Goal: Check status: Check status

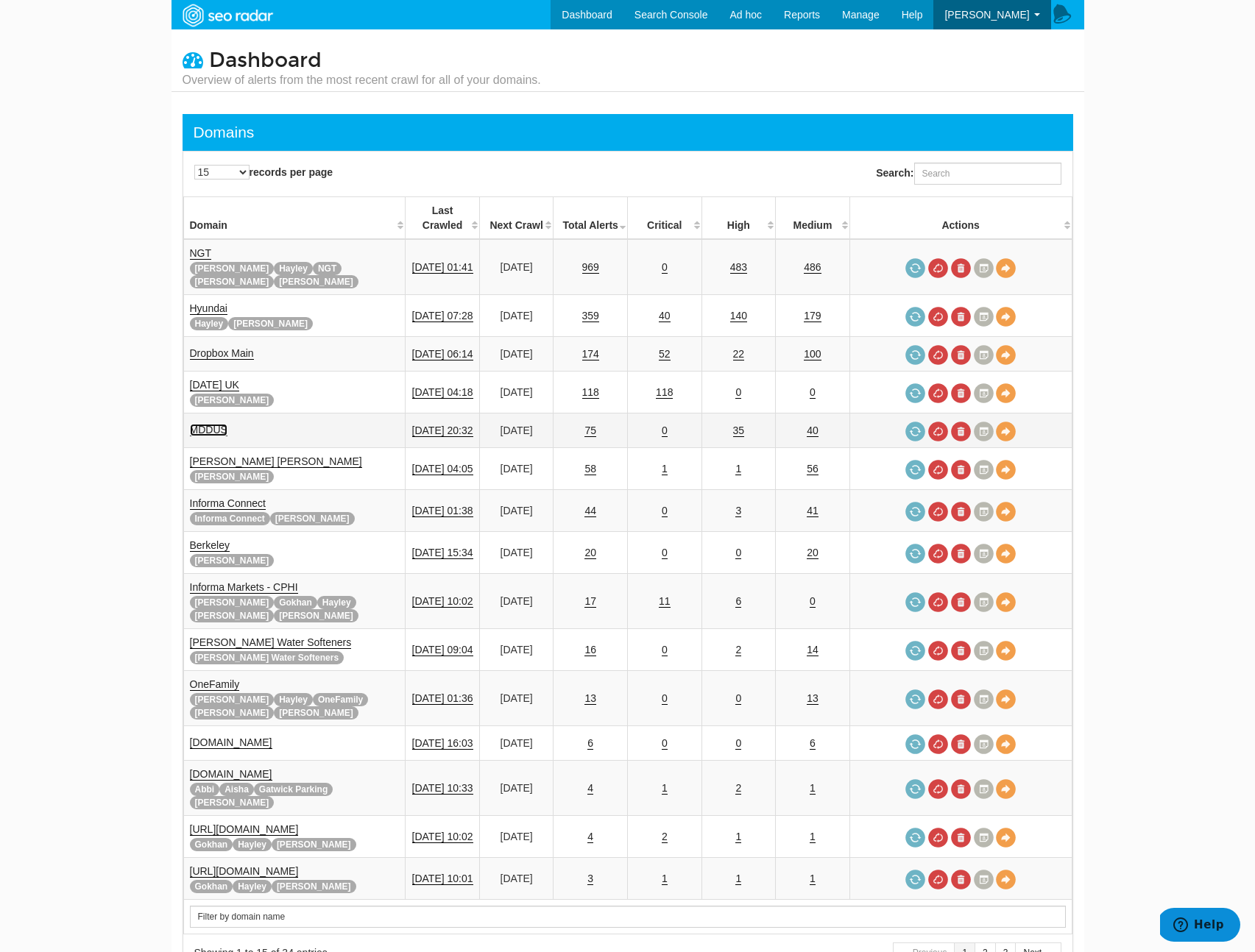
click at [216, 424] on link "MDDUS" at bounding box center [208, 429] width 37 height 12
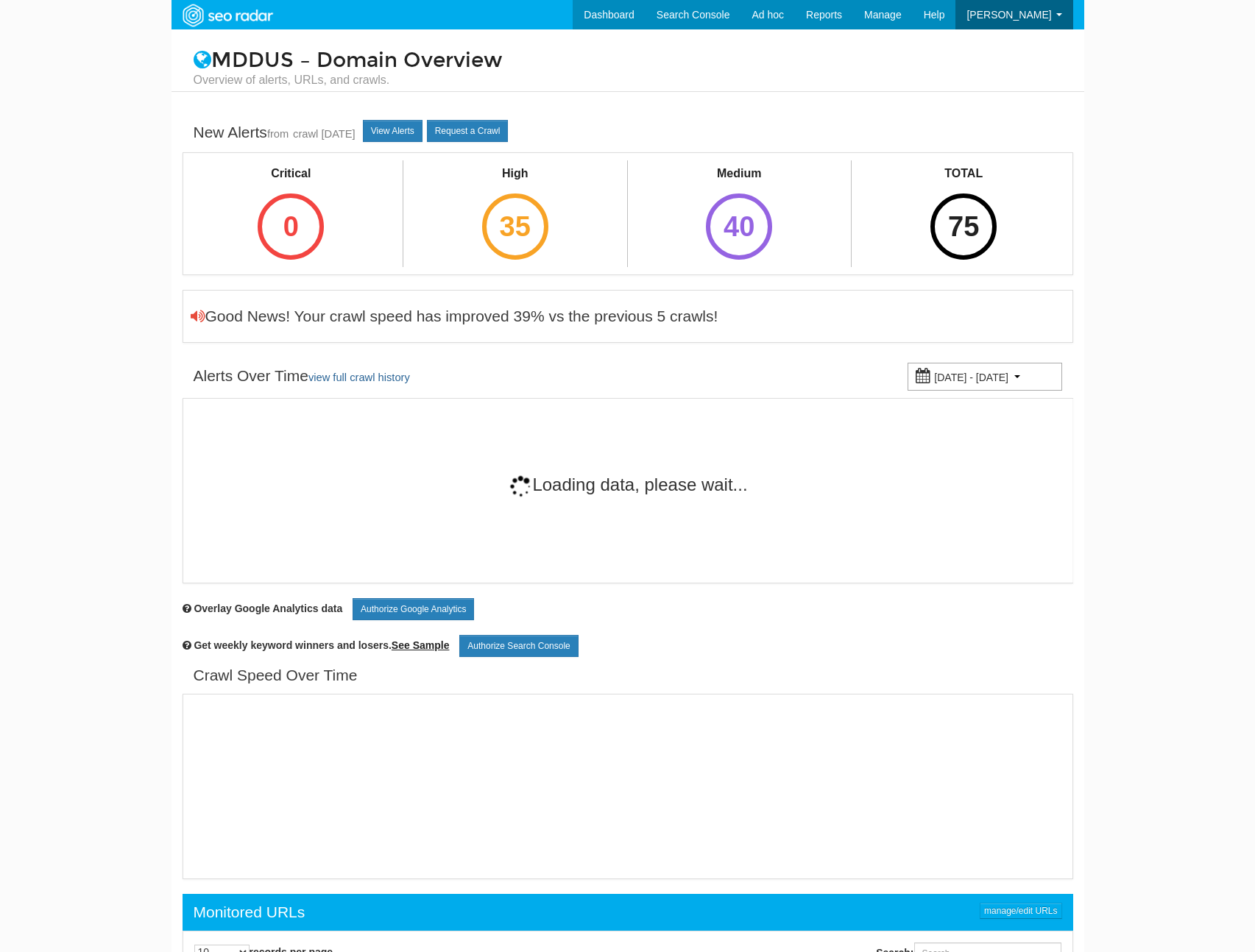
scroll to position [59, 0]
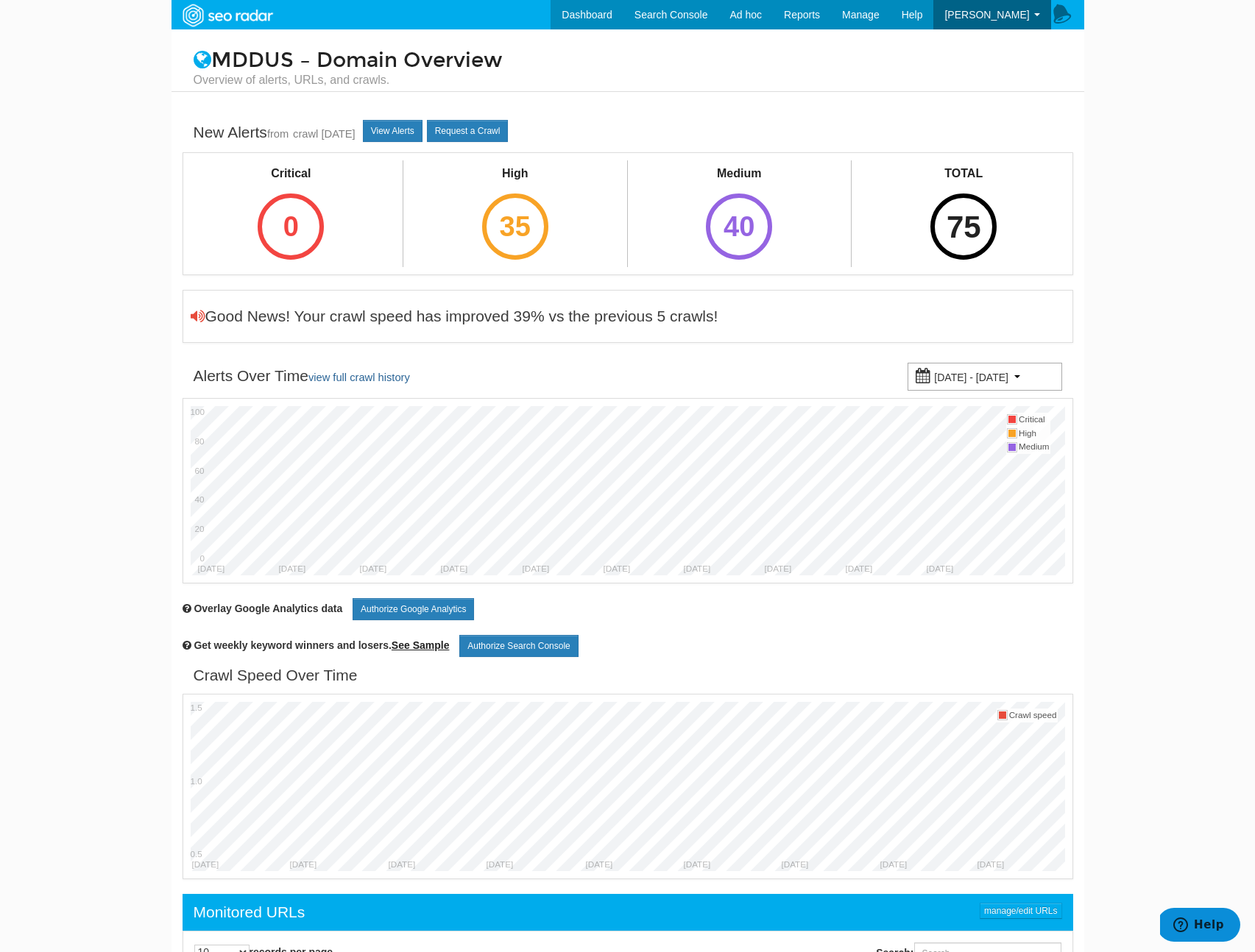
click at [989, 242] on div "75" at bounding box center [963, 226] width 66 height 66
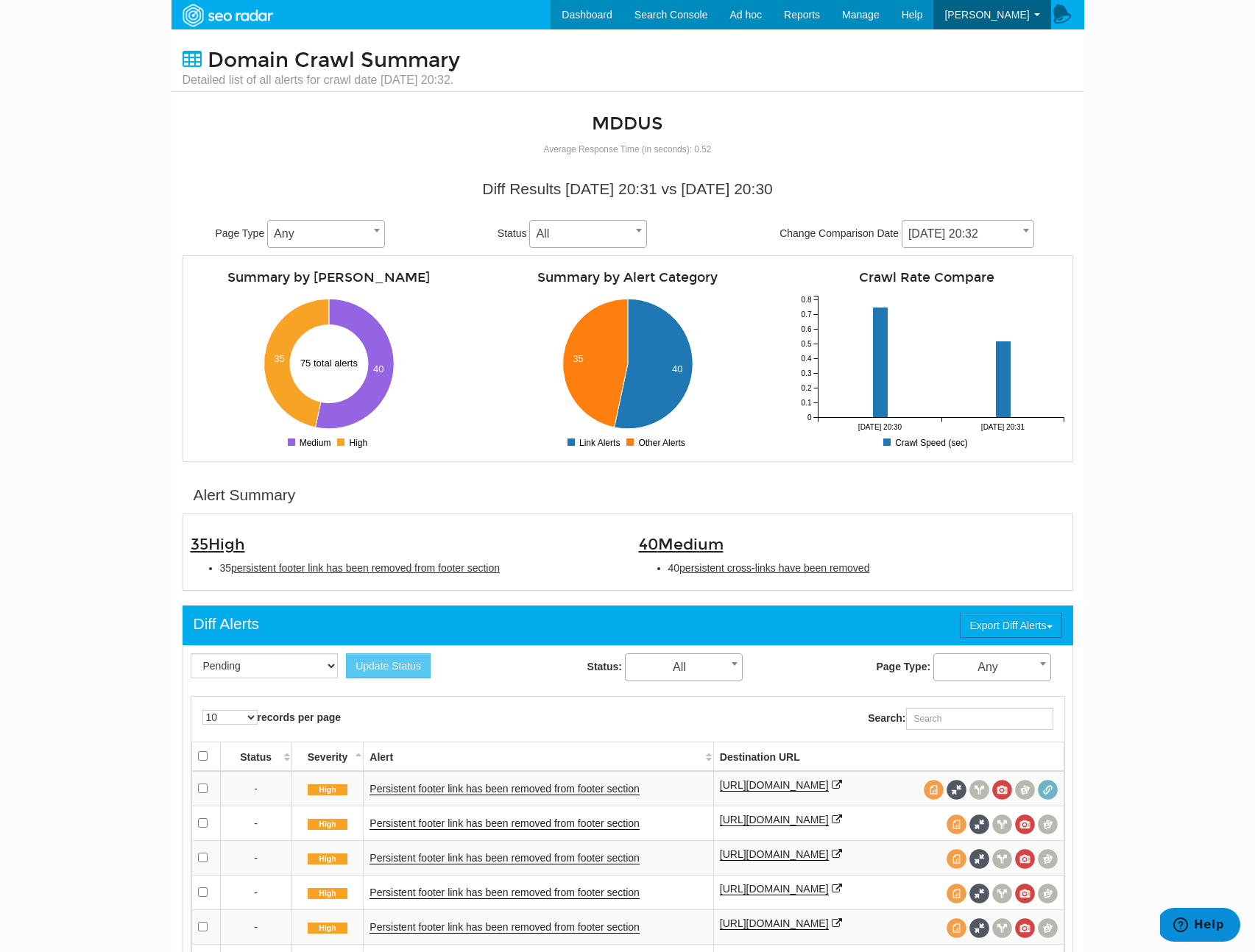
click at [930, 235] on span "10/05/2025 20:32" at bounding box center [967, 234] width 131 height 21
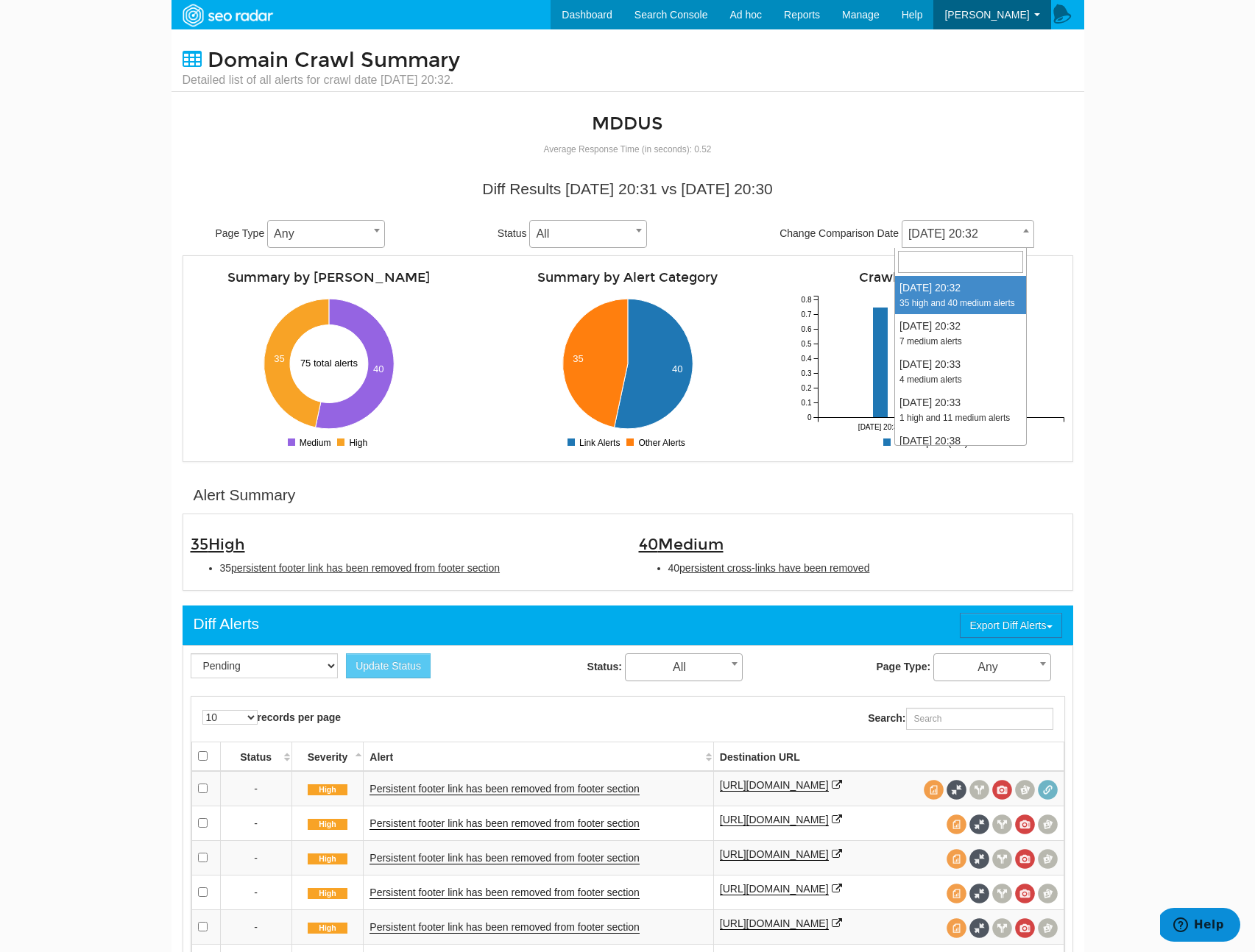
click at [1152, 297] on body "Dashboard Search Console Ad hoc Internet Archive Diff tool Mobile vs. Desktop F…" at bounding box center [627, 476] width 1255 height 952
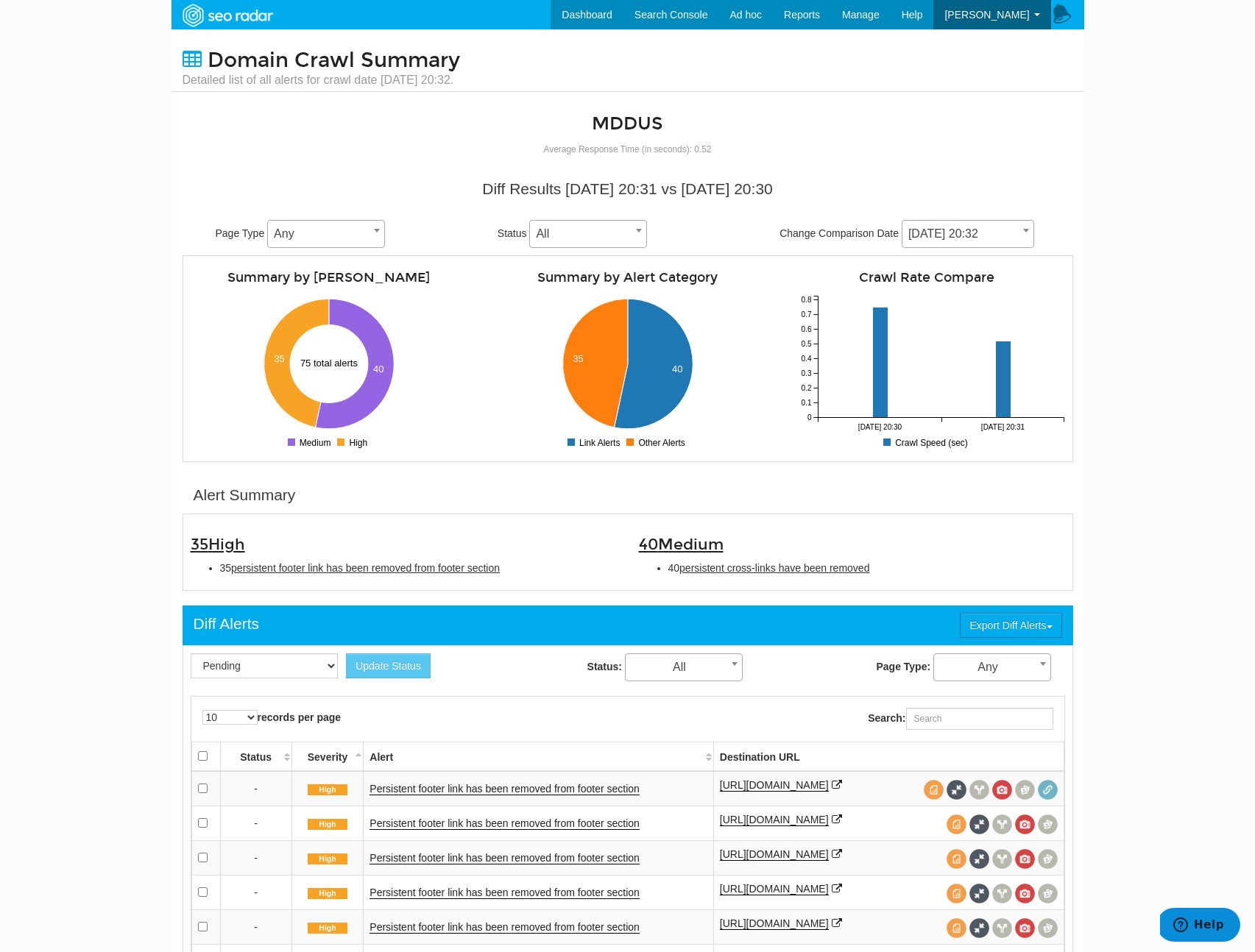
click at [956, 581] on div "40 Medium 40 persistent cross-links have been removed" at bounding box center [852, 552] width 449 height 61
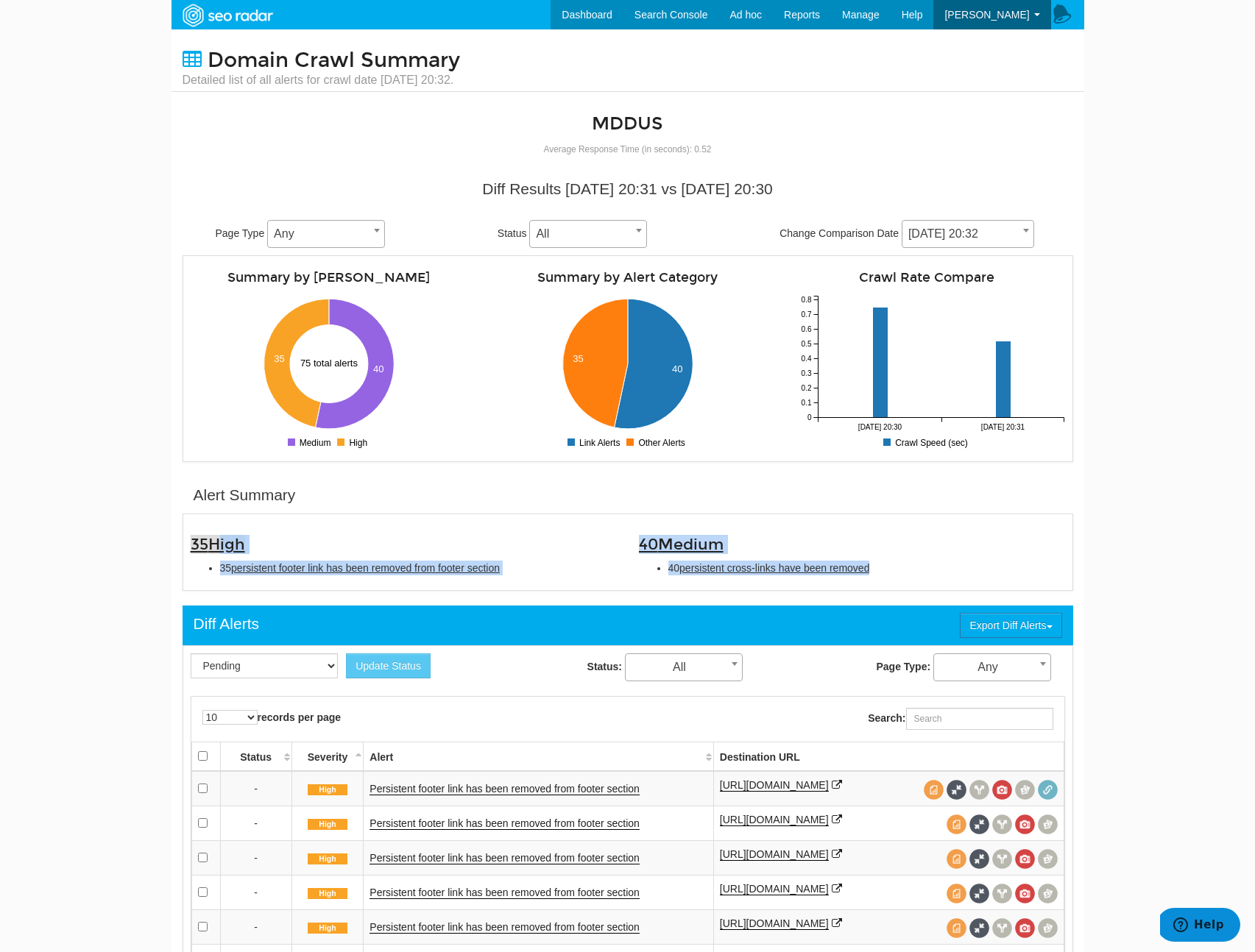
drag, startPoint x: 931, startPoint y: 573, endPoint x: 225, endPoint y: 536, distance: 707.0
click at [225, 536] on div "35 High 35 persistent footer link has been removed from footer section 40 Mediu…" at bounding box center [627, 552] width 896 height 61
click at [883, 569] on li "40 persistent cross-links have been removed" at bounding box center [867, 568] width 397 height 14
copy div "35 High 35 persistent footer link has been removed from footer section 40 Mediu…"
drag, startPoint x: 896, startPoint y: 572, endPoint x: 159, endPoint y: 546, distance: 737.5
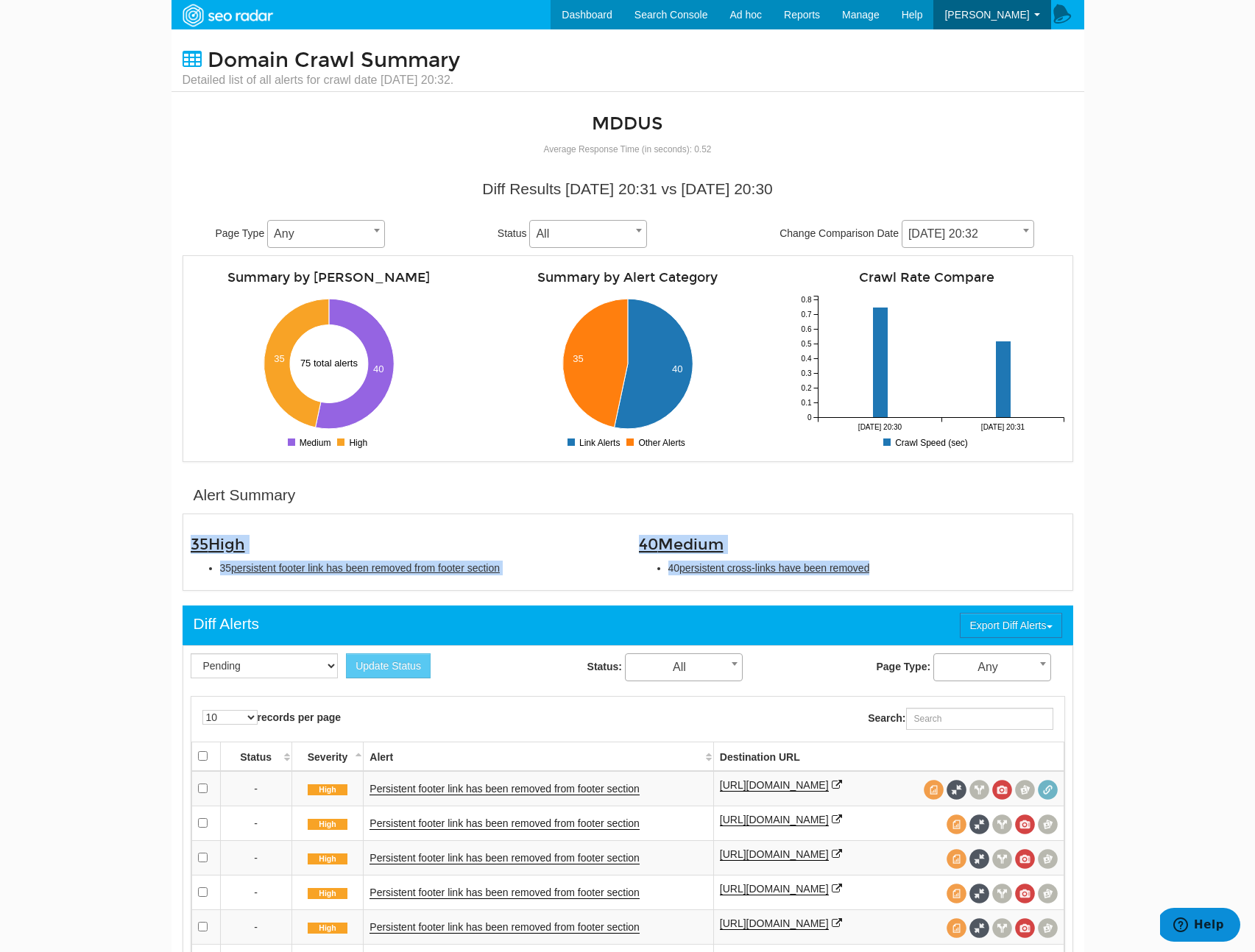
click at [159, 546] on body "Dashboard Search Console Ad hoc Internet Archive Diff tool Mobile vs. Desktop F…" at bounding box center [627, 476] width 1255 height 952
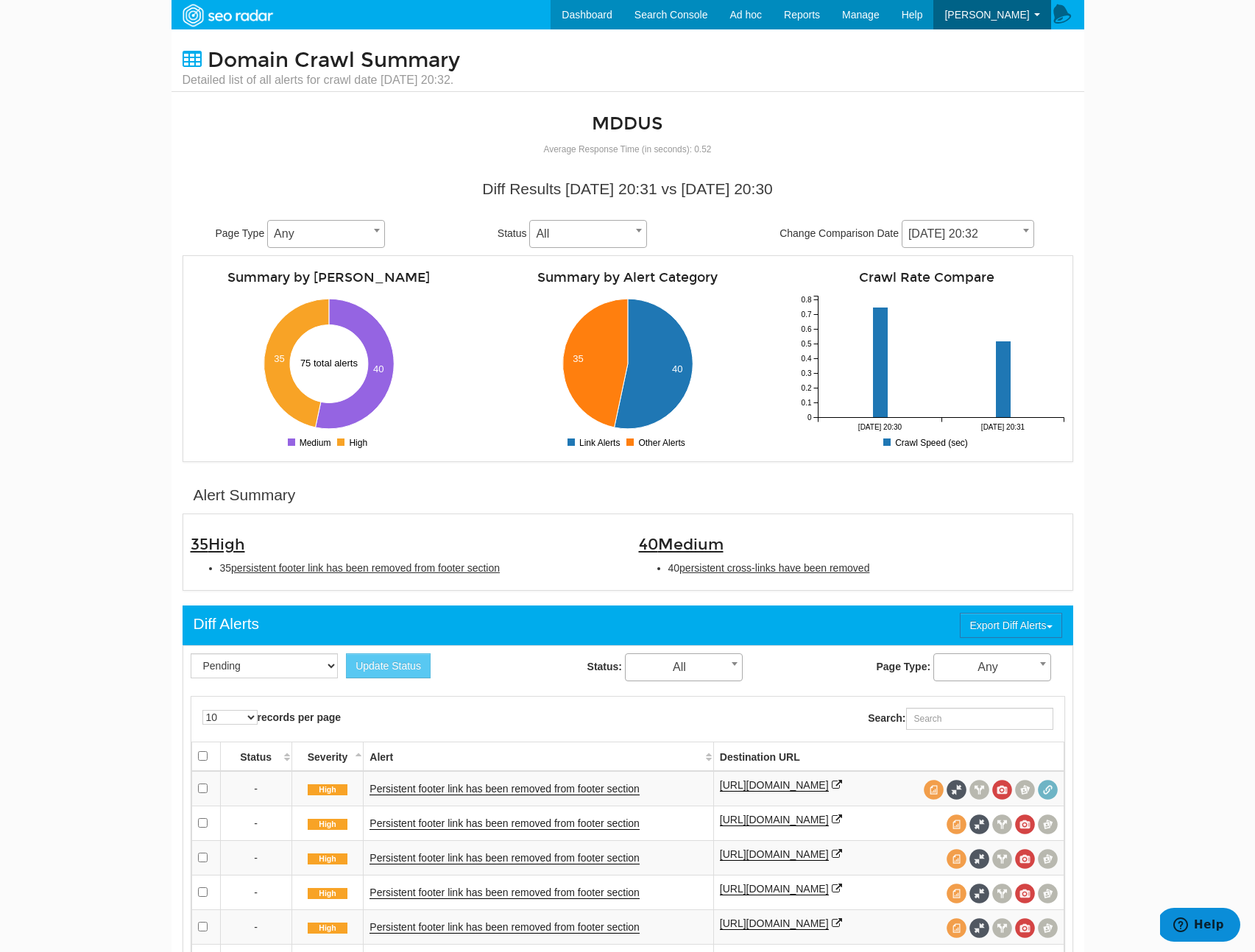
click at [1005, 554] on div "40 Medium 40 persistent cross-links have been removed" at bounding box center [852, 552] width 449 height 61
click at [850, 566] on span "persistent cross-links have been removed" at bounding box center [774, 568] width 190 height 11
type input "persistent cross-links have been removed"
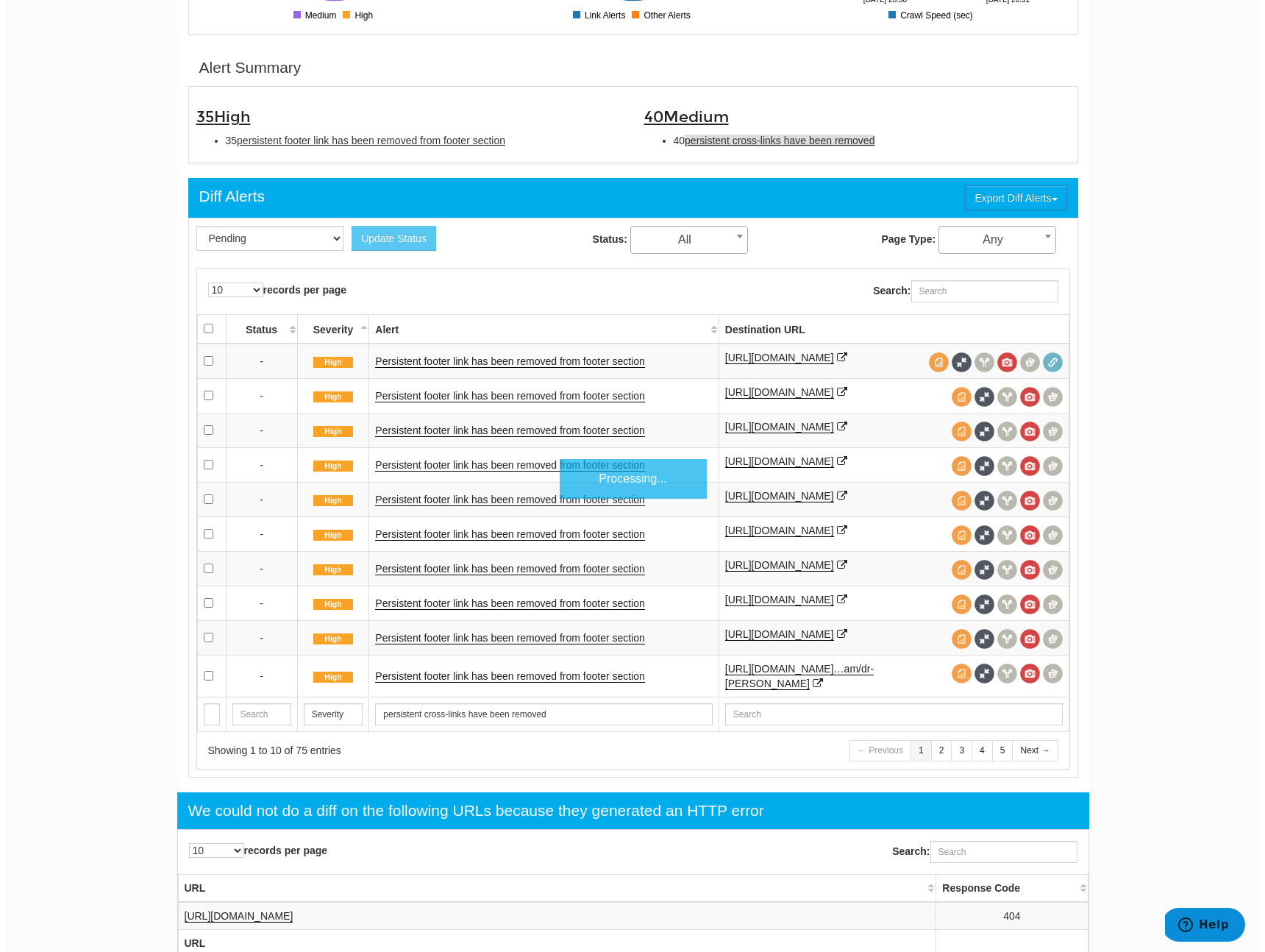
scroll to position [477, 0]
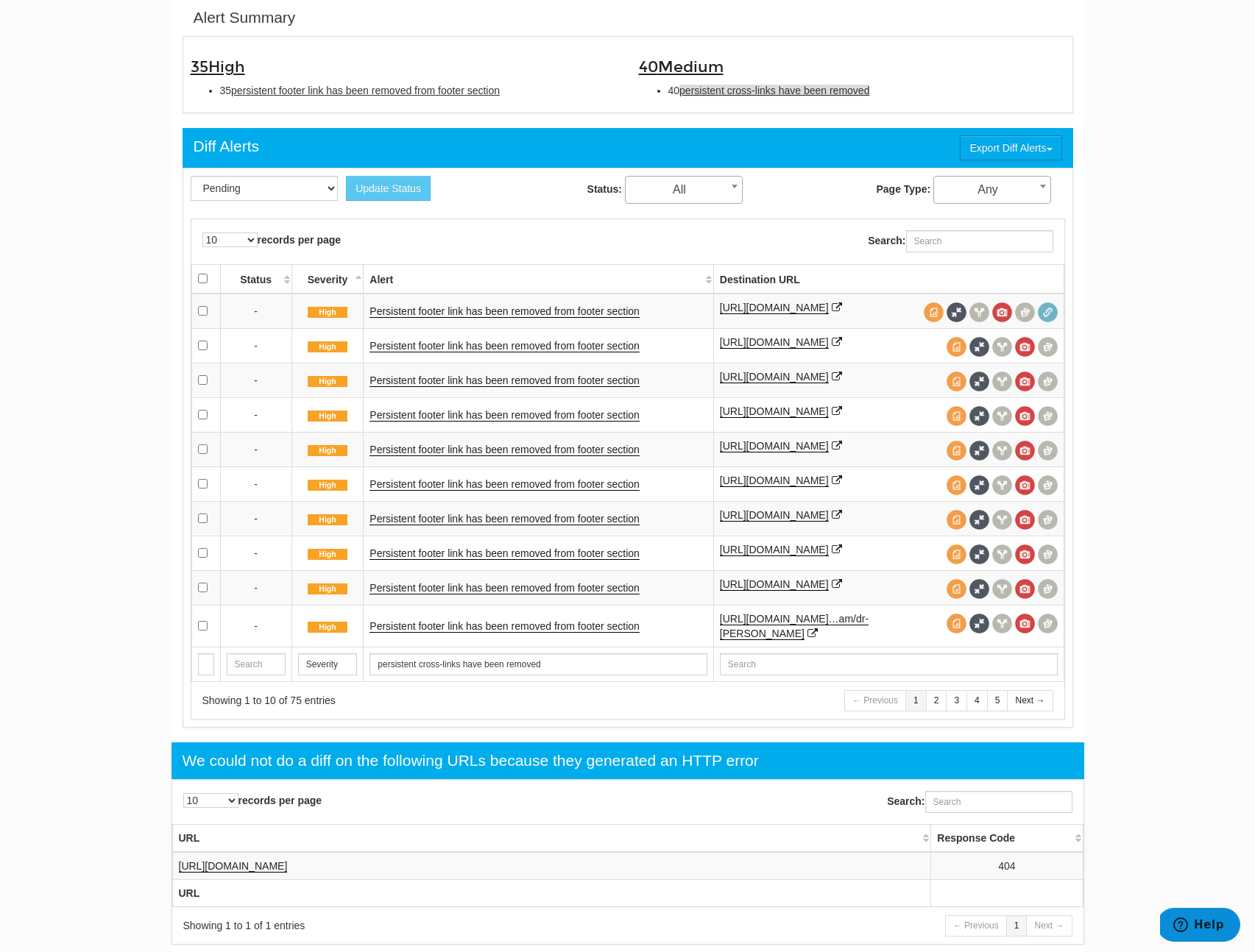
click at [313, 83] on div "35 High 35 persistent footer link has been removed from footer section" at bounding box center [404, 74] width 449 height 61
click at [313, 89] on span "persistent footer link has been removed from footer section" at bounding box center [365, 91] width 268 height 11
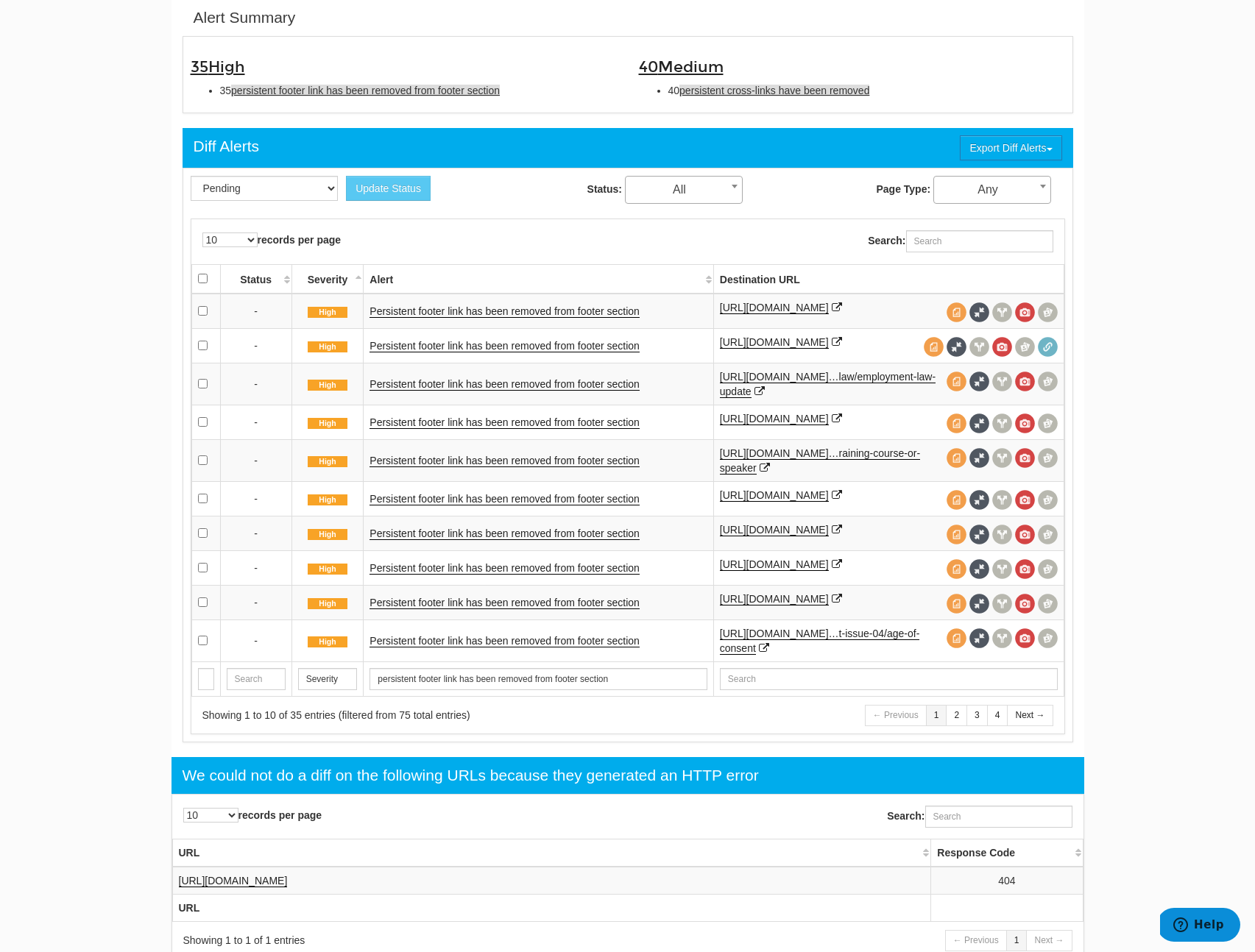
click at [731, 96] on span "persistent cross-links have been removed" at bounding box center [774, 91] width 190 height 11
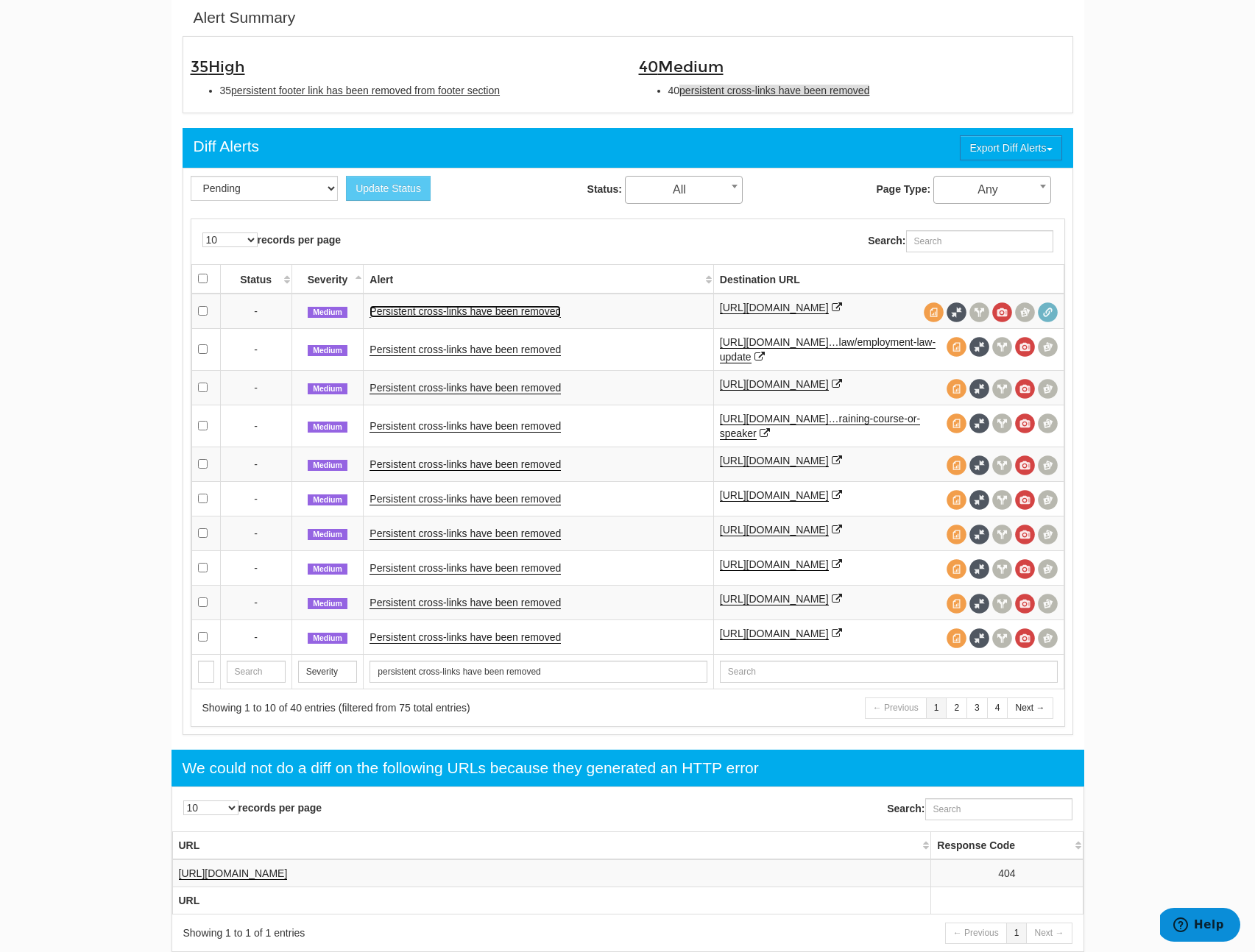
click at [474, 317] on link "Persistent cross-links have been removed" at bounding box center [465, 311] width 191 height 12
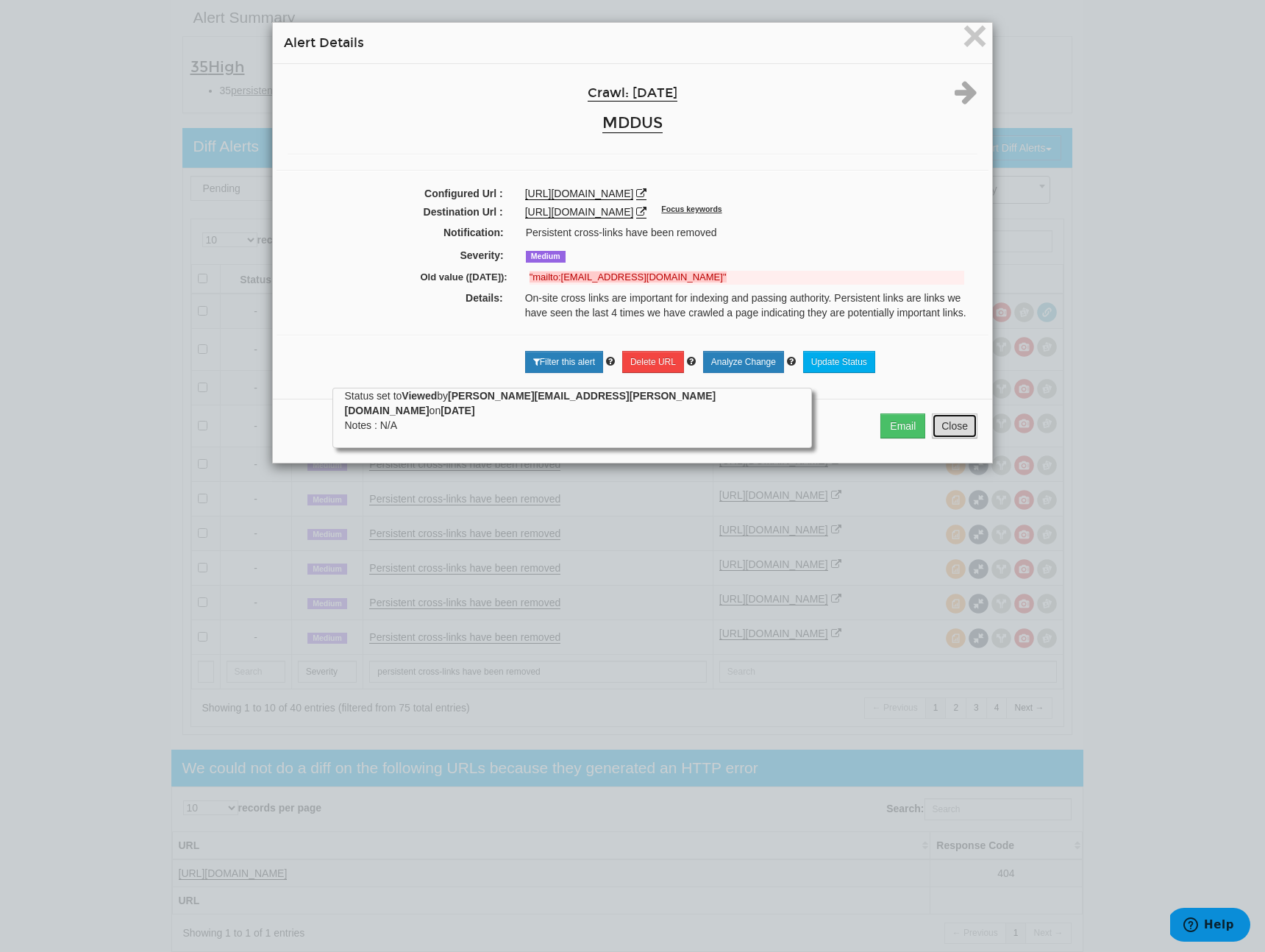
click at [957, 439] on button "Close" at bounding box center [955, 425] width 46 height 25
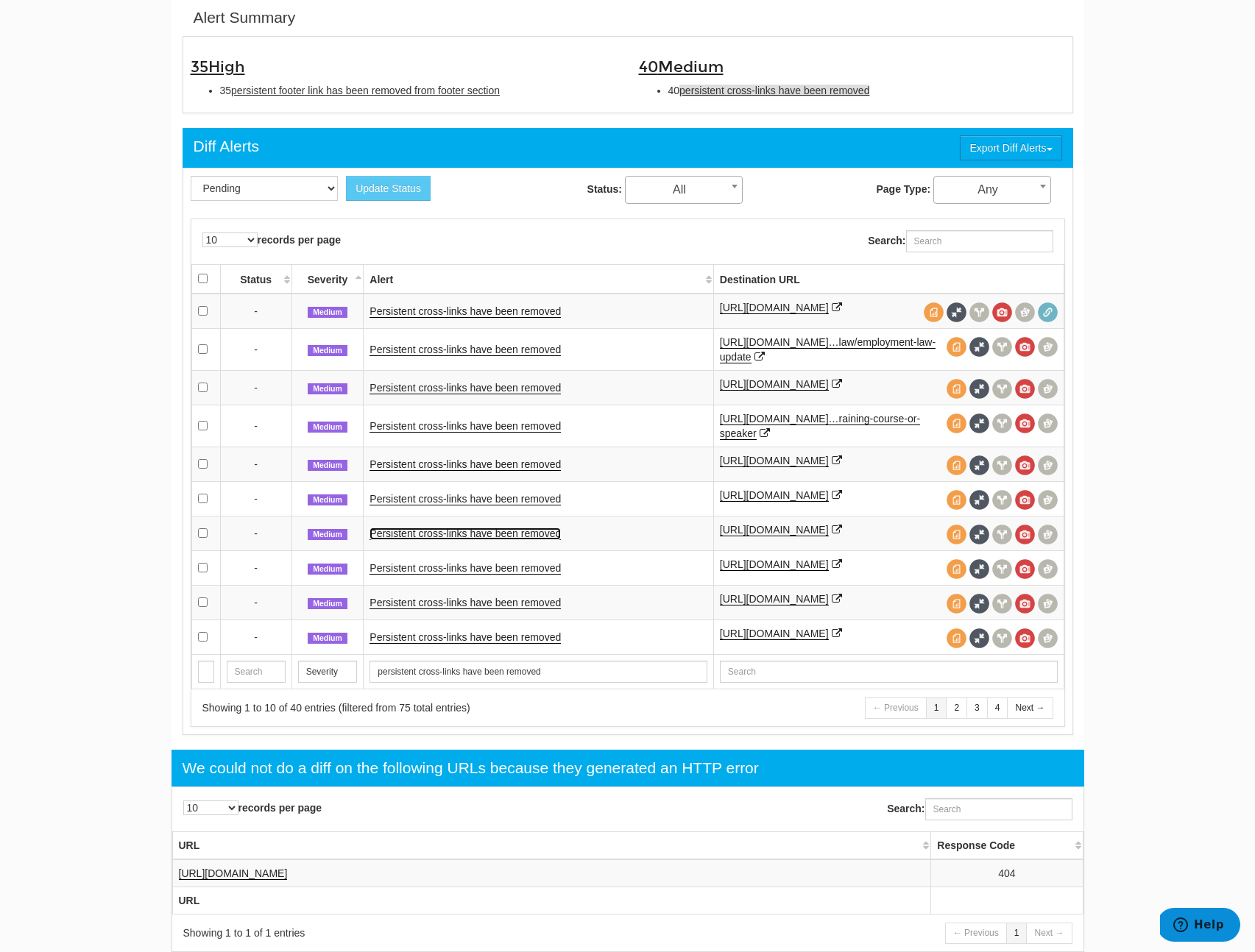
click at [435, 540] on link "Persistent cross-links have been removed" at bounding box center [465, 533] width 191 height 12
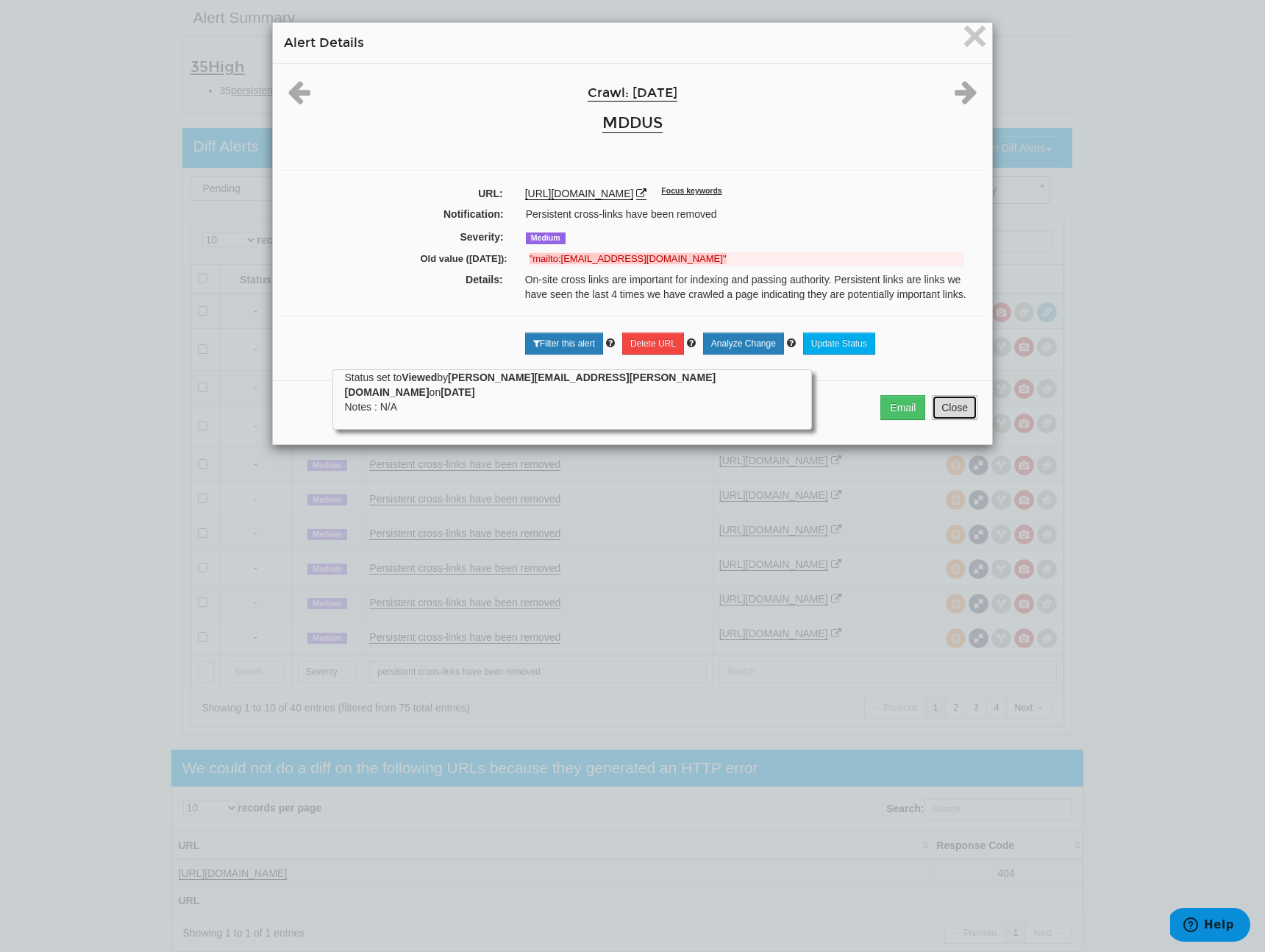
click at [939, 408] on button "Close" at bounding box center [955, 407] width 46 height 25
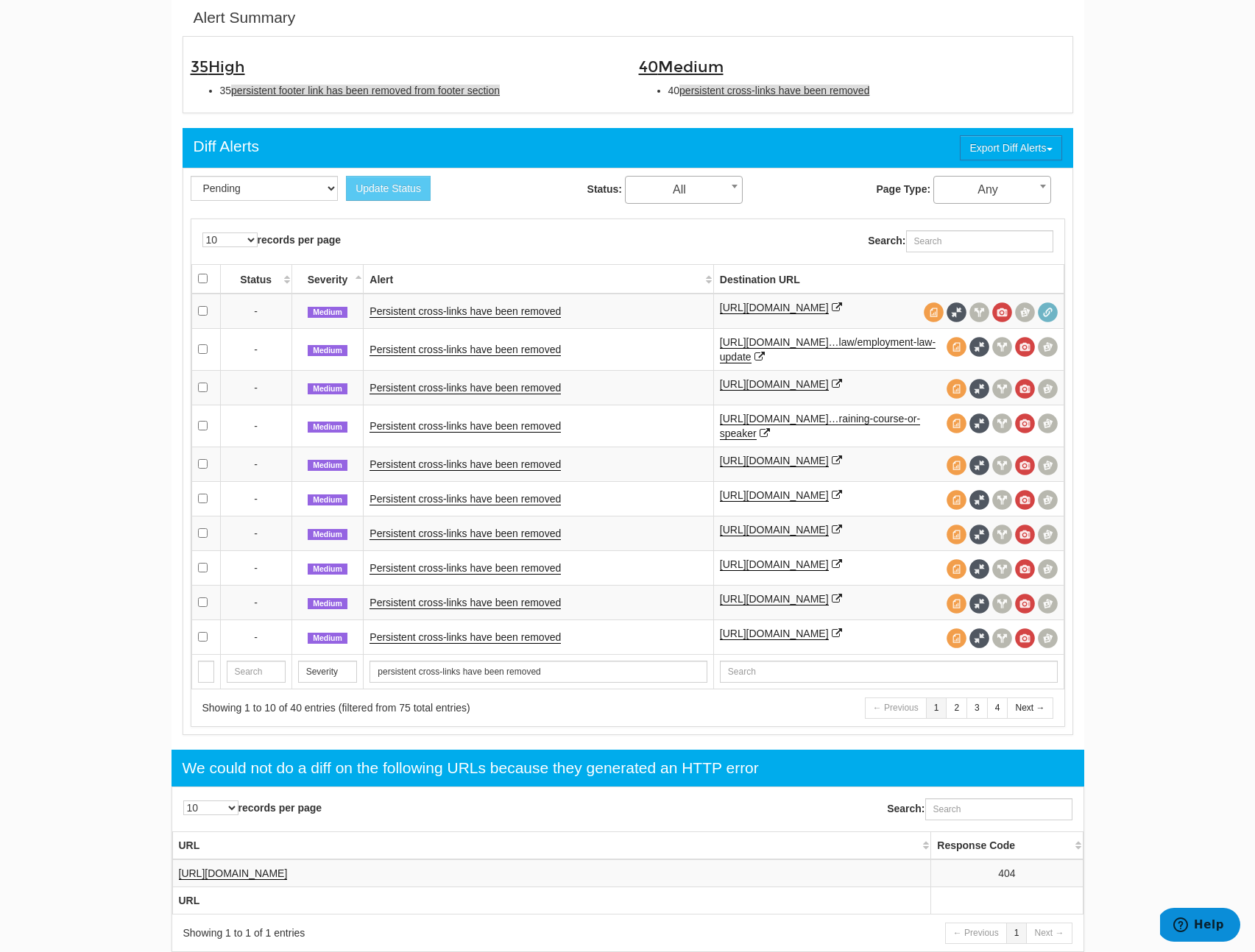
click at [311, 91] on span "persistent footer link has been removed from footer section" at bounding box center [365, 91] width 268 height 11
type input "persistent footer link has been removed from footer section"
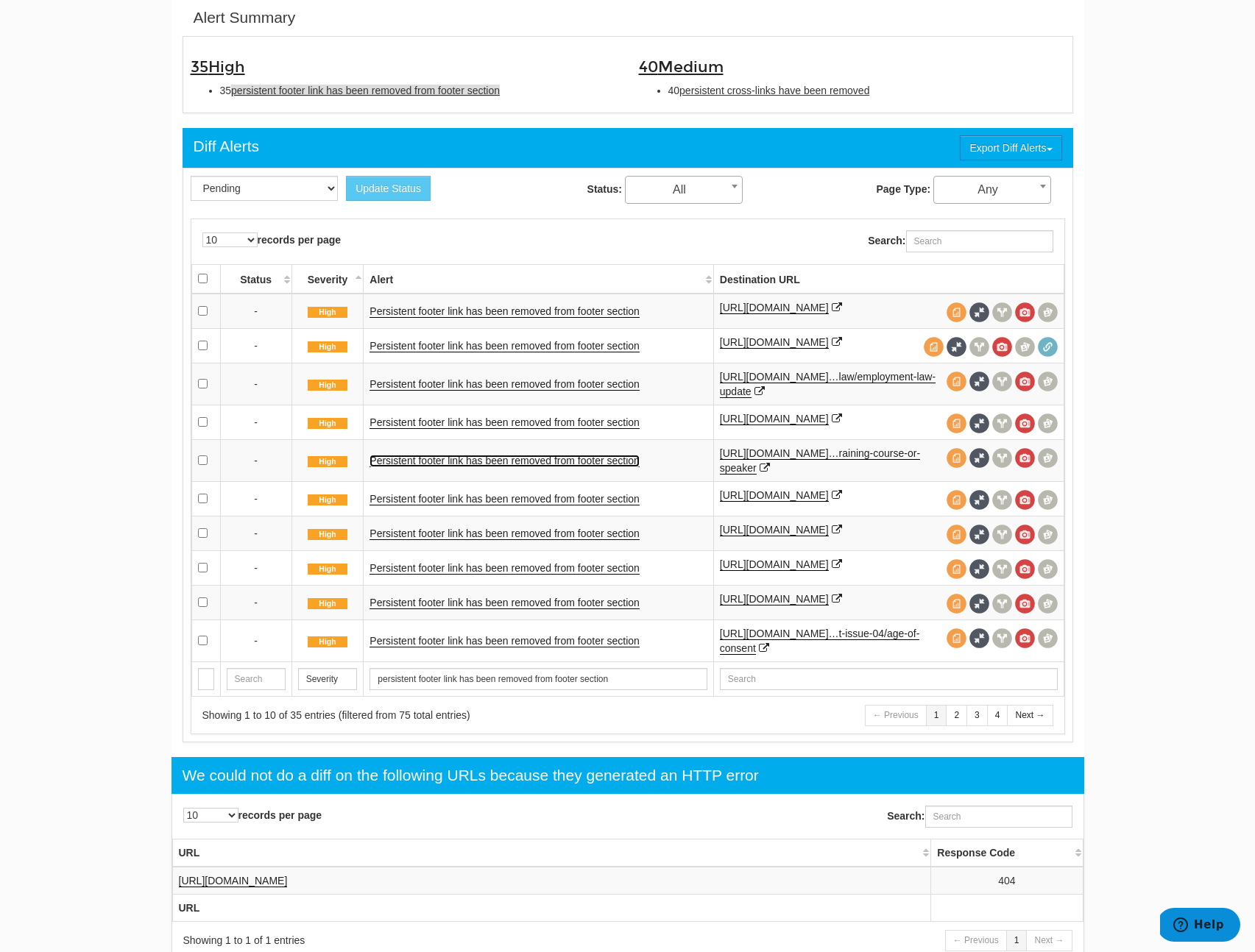
click at [484, 467] on link "Persistent footer link has been removed from footer section" at bounding box center [504, 460] width 270 height 12
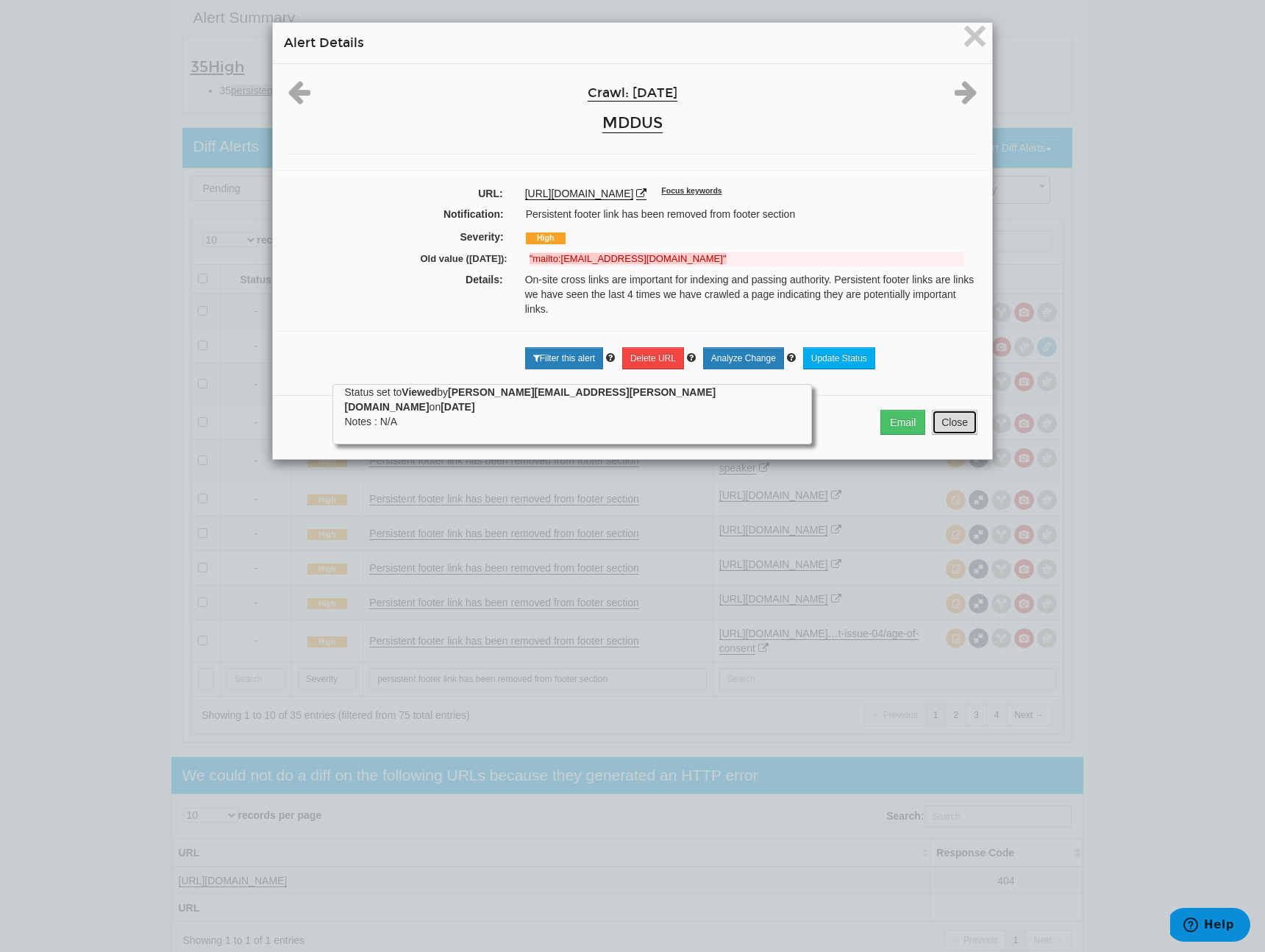
click at [959, 435] on button "Close" at bounding box center [955, 422] width 46 height 25
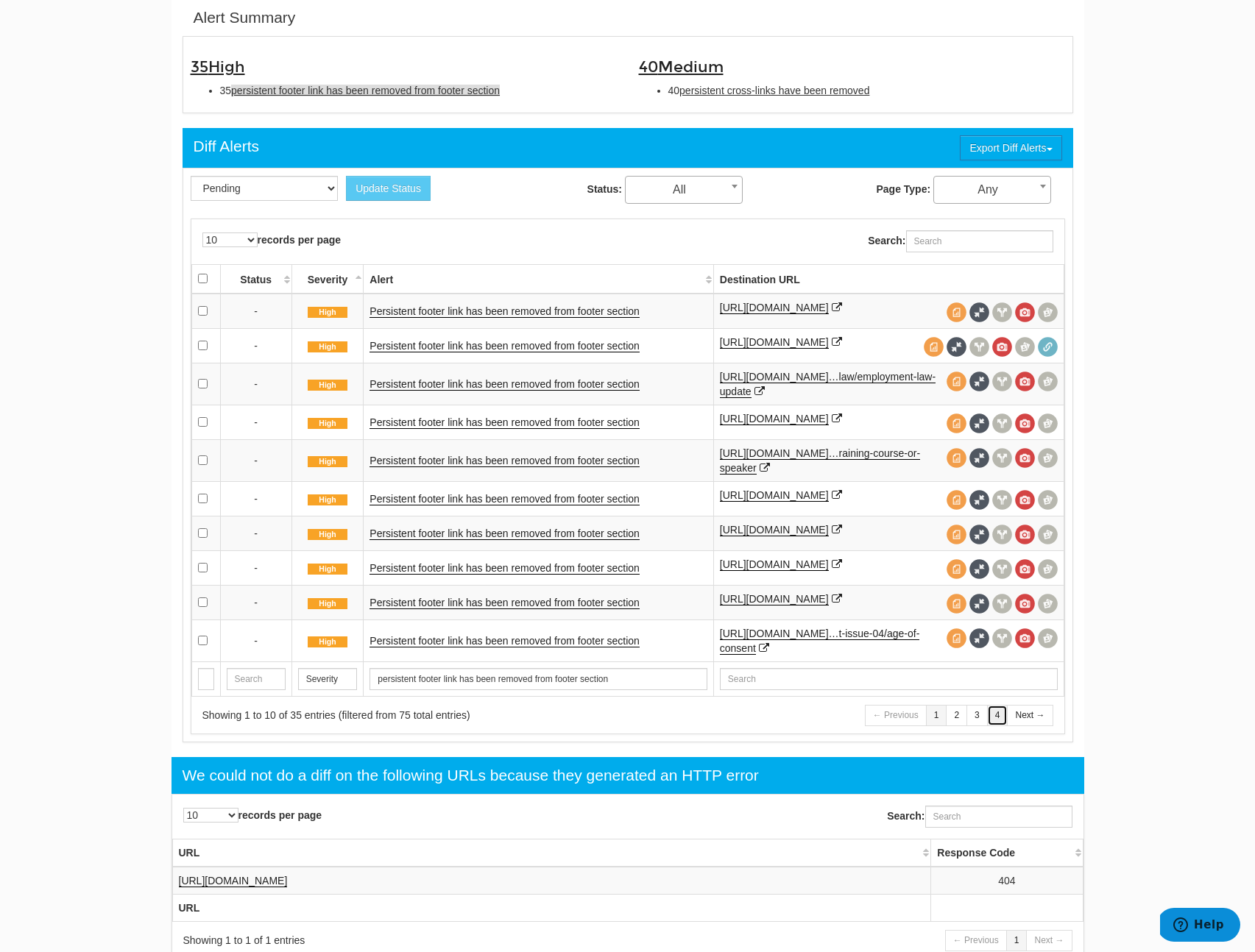
click at [992, 726] on link "4" at bounding box center [997, 715] width 21 height 21
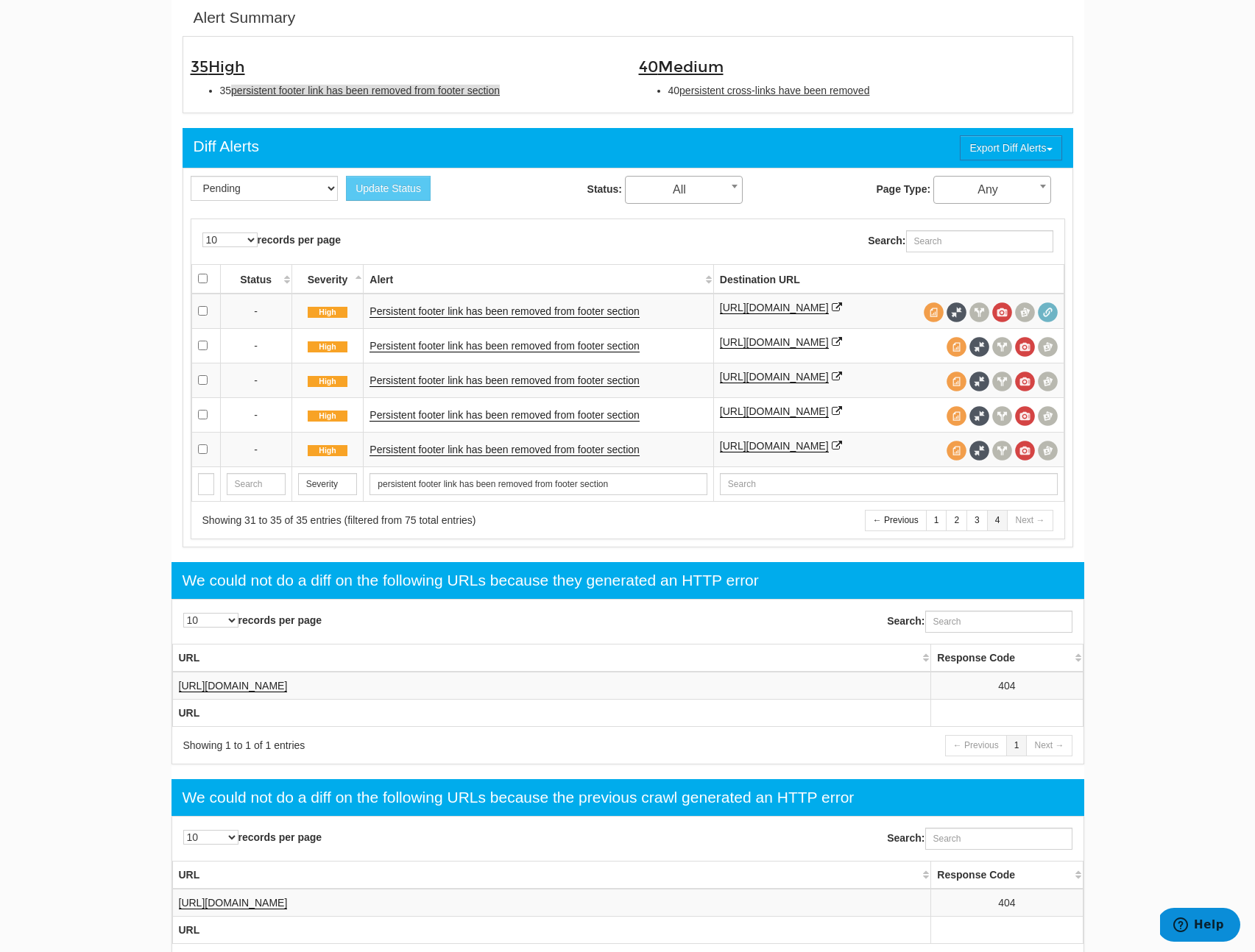
click at [452, 412] on td "Persistent footer link has been removed from footer section" at bounding box center [538, 414] width 349 height 34
click at [451, 416] on link "Persistent footer link has been removed from footer section" at bounding box center [504, 415] width 270 height 12
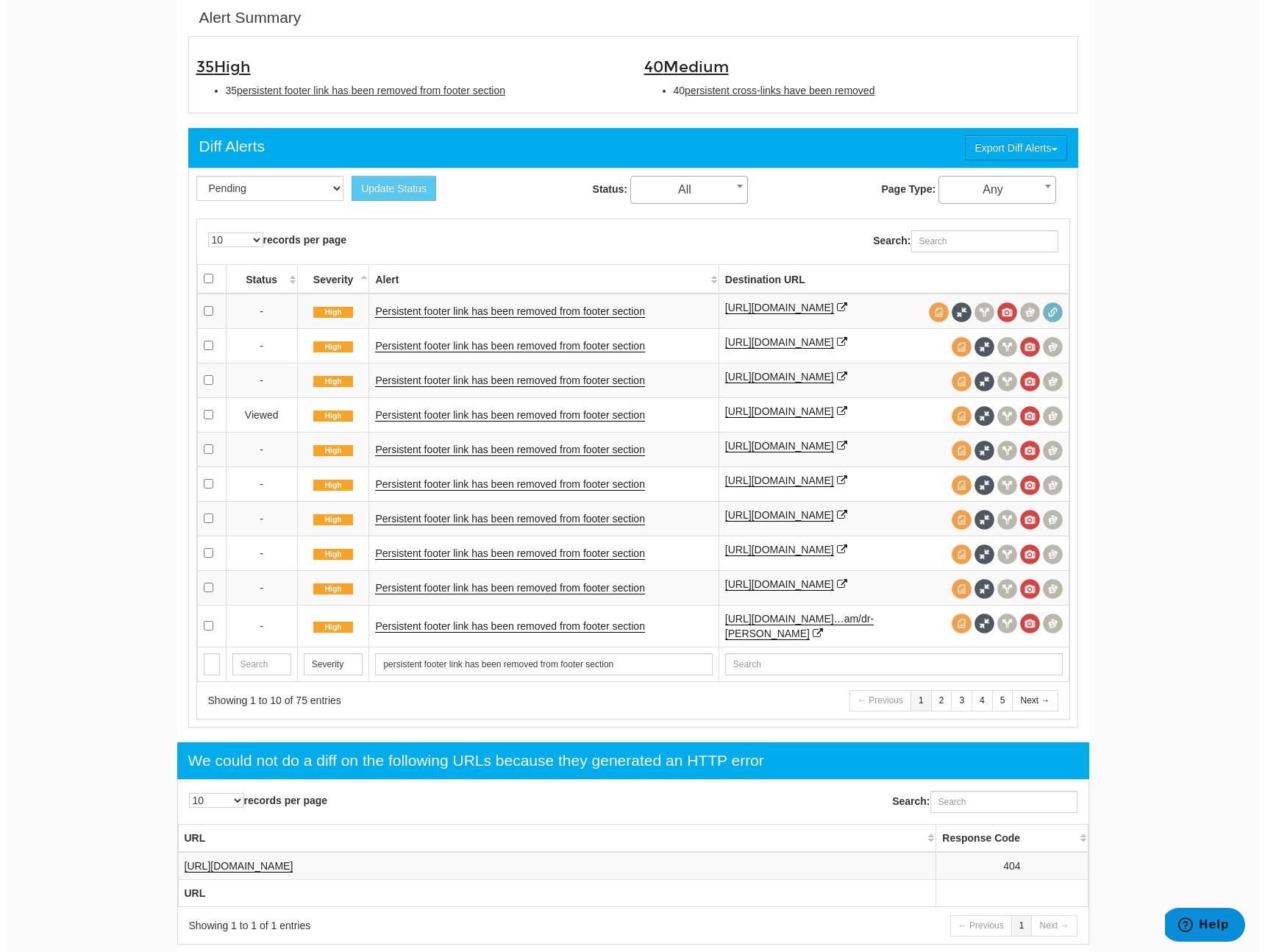
scroll to position [59, 0]
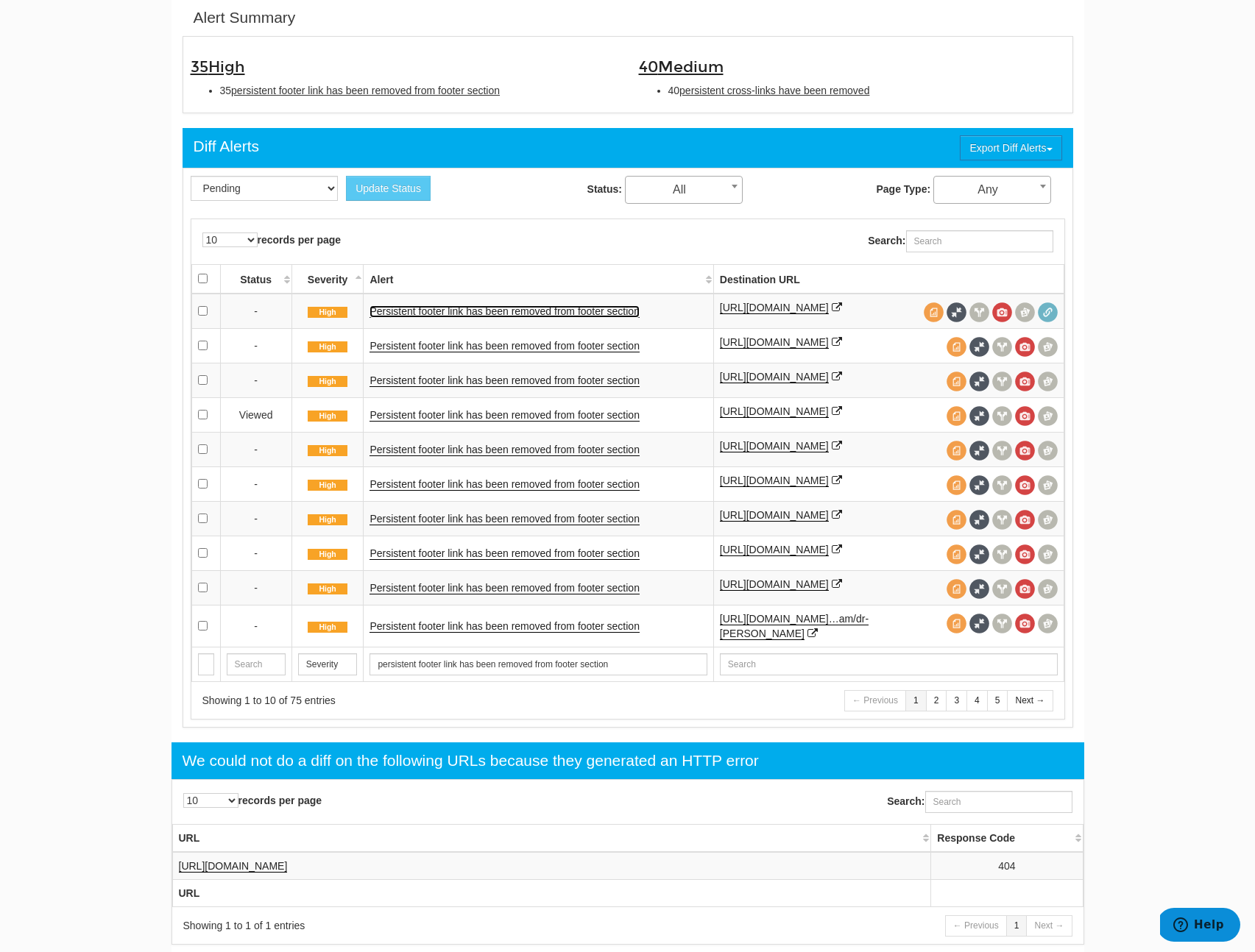
click at [519, 310] on link "Persistent footer link has been removed from footer section" at bounding box center [504, 311] width 270 height 12
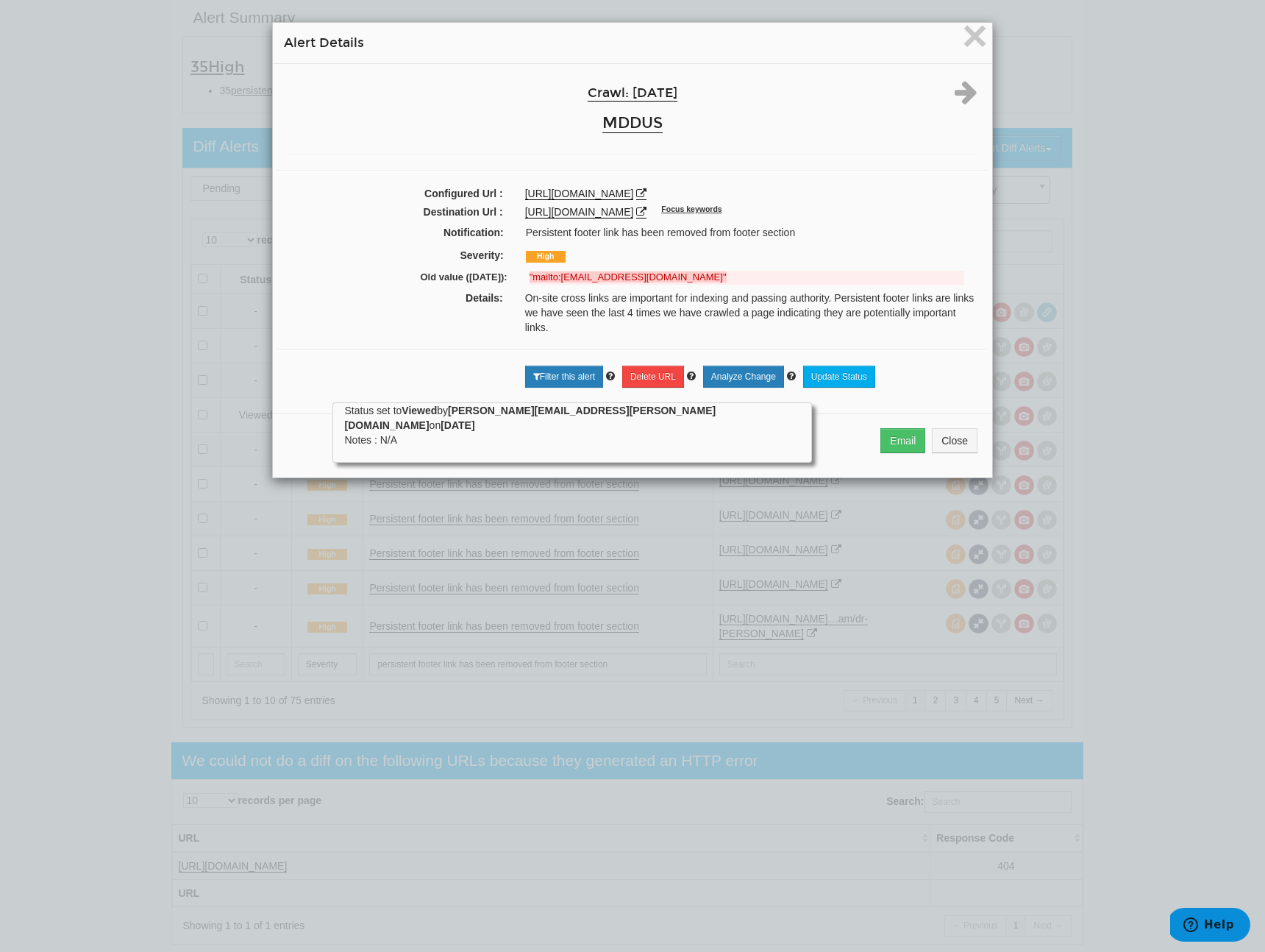
click at [1142, 246] on div "× Alert Details Crawl: 10/05/2025 MDDUS Configured Url : https://www.mddus.com/…" at bounding box center [632, 476] width 1265 height 952
